Goal: Task Accomplishment & Management: Manage account settings

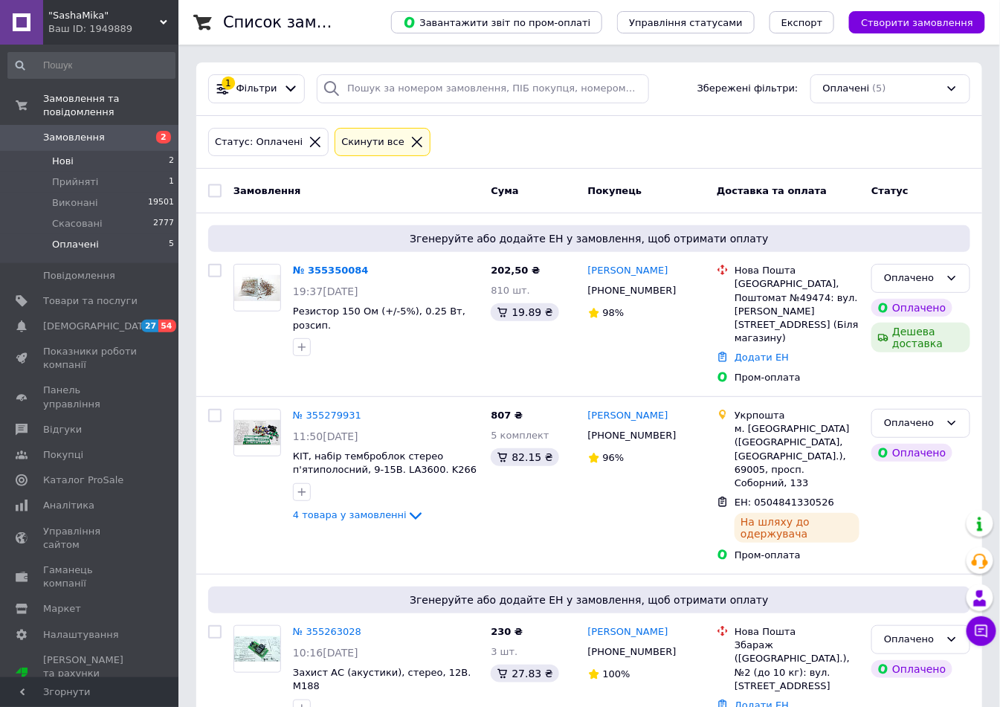
click at [64, 155] on span "Нові" at bounding box center [63, 161] width 22 height 13
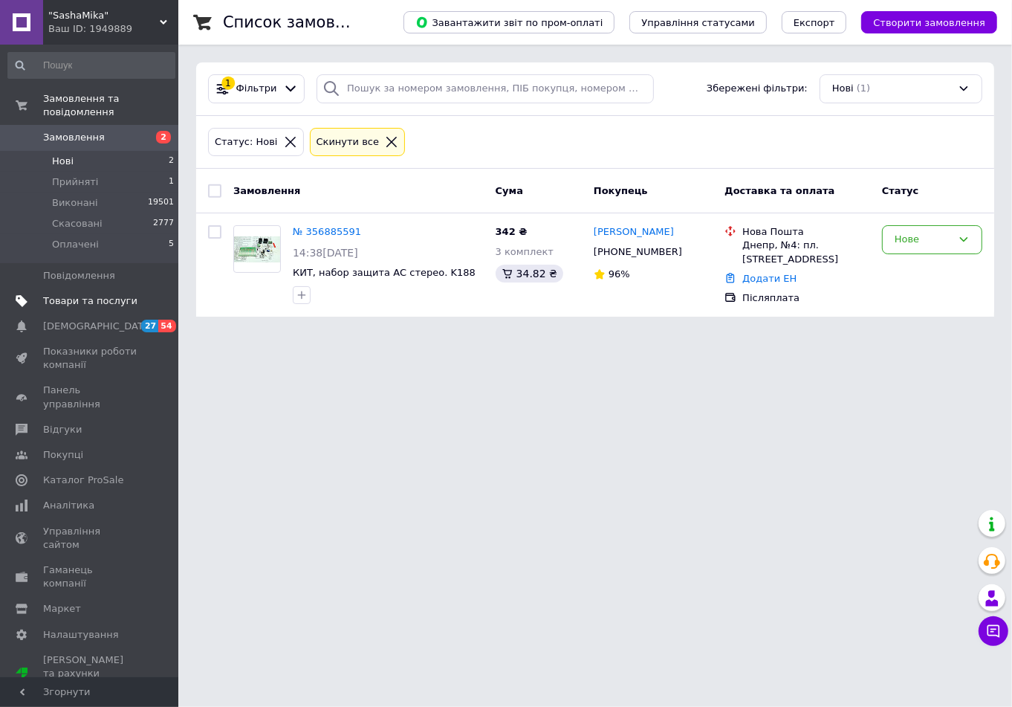
click at [74, 294] on span "Товари та послуги" at bounding box center [90, 300] width 94 height 13
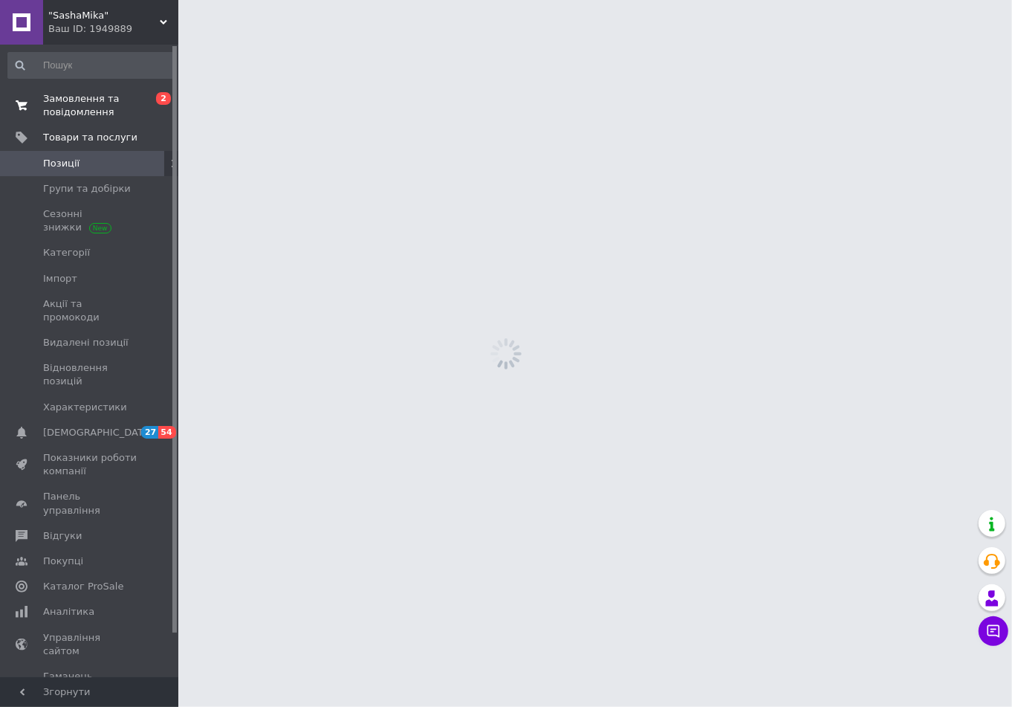
click at [91, 92] on span "Замовлення та повідомлення" at bounding box center [90, 105] width 94 height 27
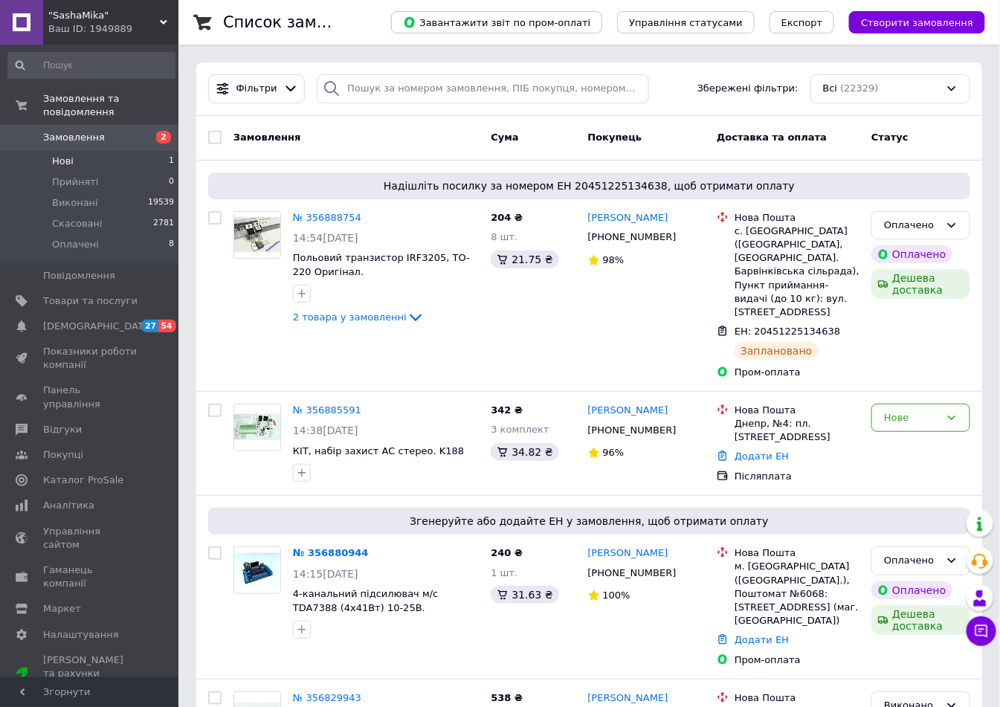
click at [68, 155] on span "Нові" at bounding box center [63, 161] width 22 height 13
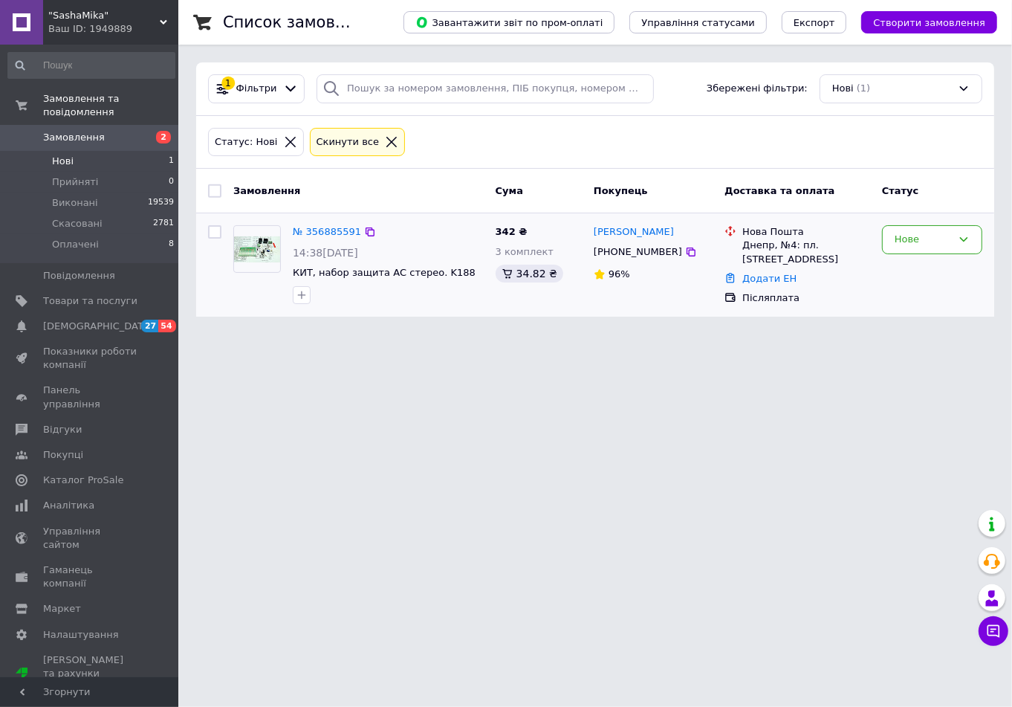
click at [258, 262] on picture at bounding box center [257, 249] width 48 height 48
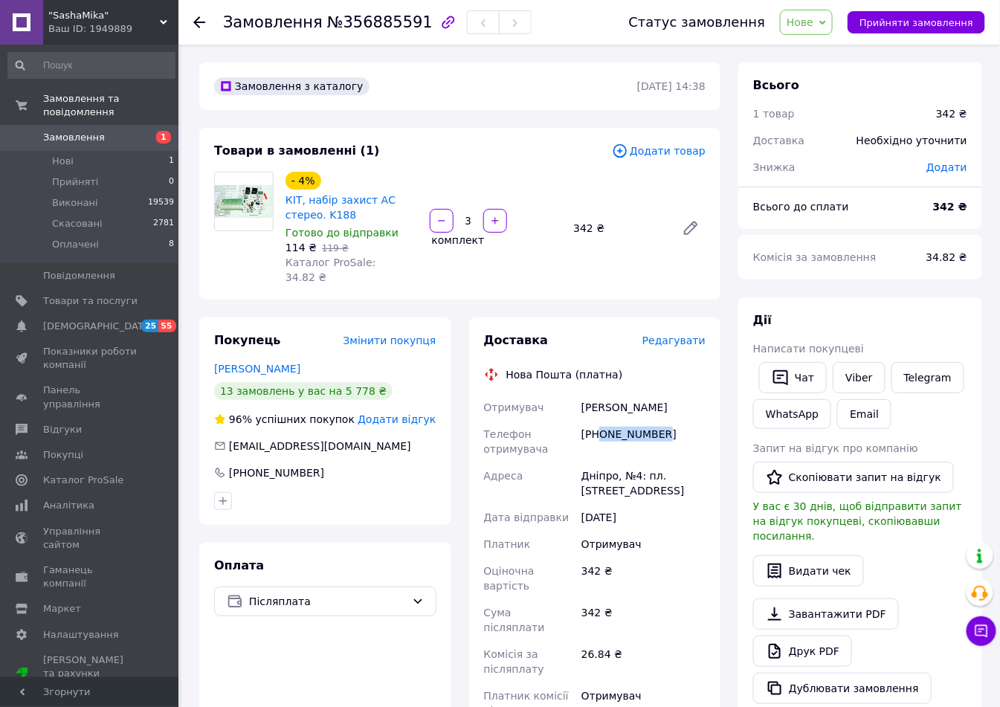
drag, startPoint x: 601, startPoint y: 416, endPoint x: 672, endPoint y: 424, distance: 71.7
click at [672, 424] on div "[PHONE_NUMBER]" at bounding box center [643, 442] width 130 height 42
copy div "0976032652"
click at [70, 294] on span "Товари та послуги" at bounding box center [90, 300] width 94 height 13
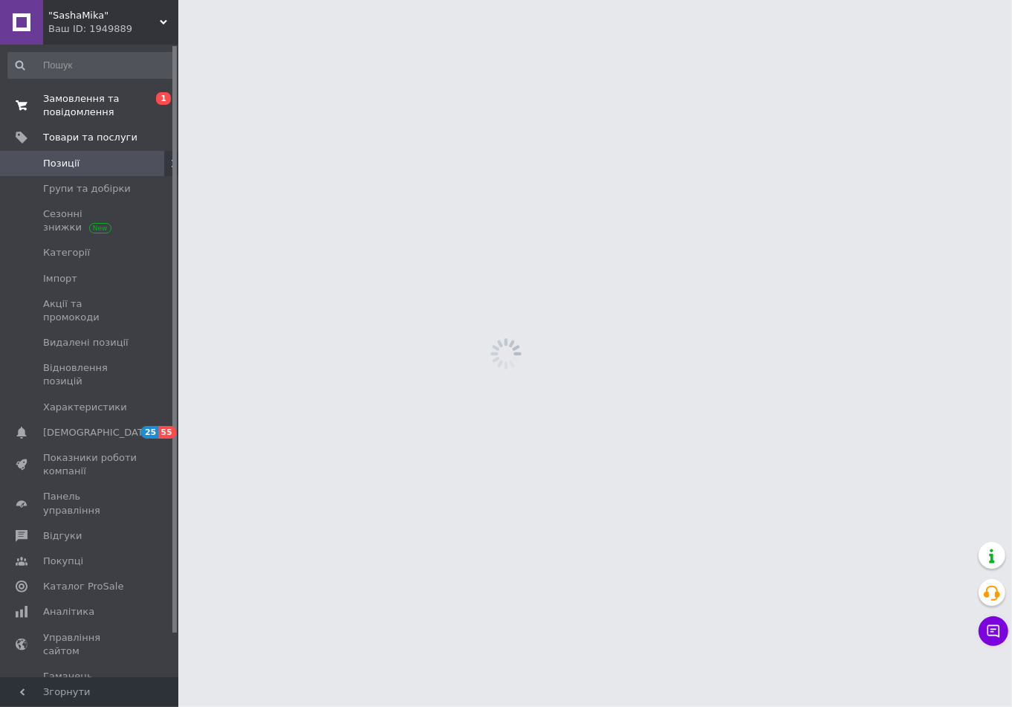
click at [93, 87] on link "Замовлення та повідомлення 0 1" at bounding box center [91, 105] width 183 height 39
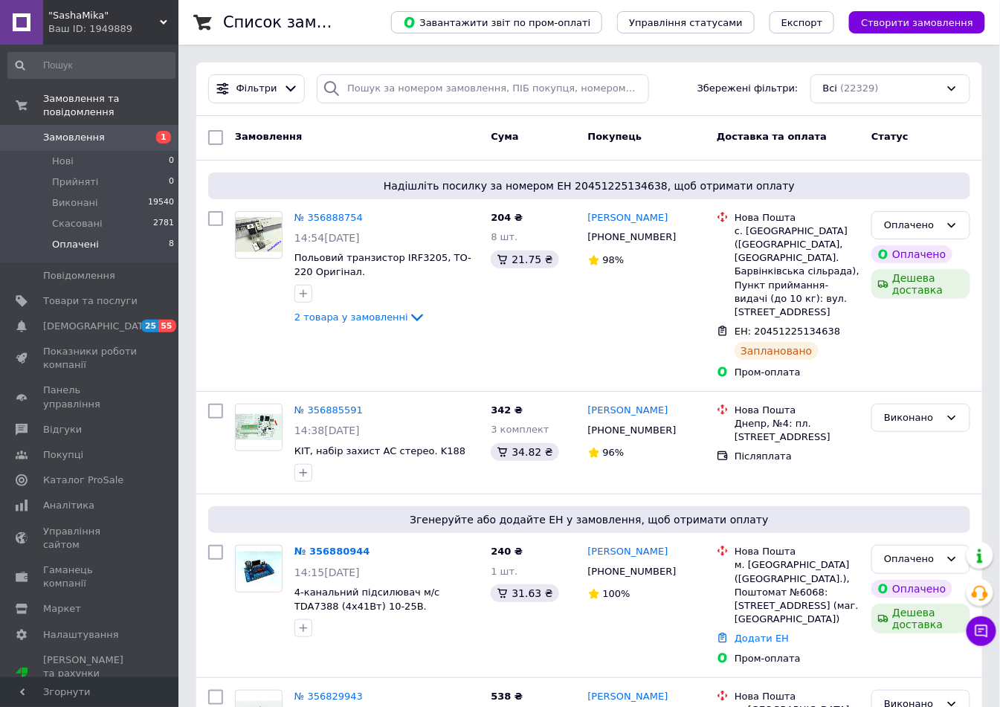
click at [76, 234] on li "Оплачені 8" at bounding box center [91, 248] width 183 height 28
